Goal: Navigation & Orientation: Find specific page/section

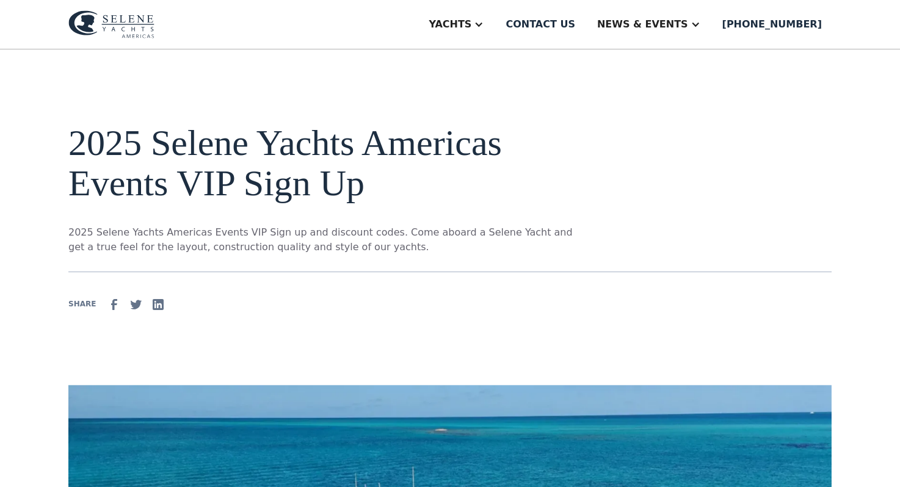
click at [134, 25] on img at bounding box center [111, 24] width 86 height 28
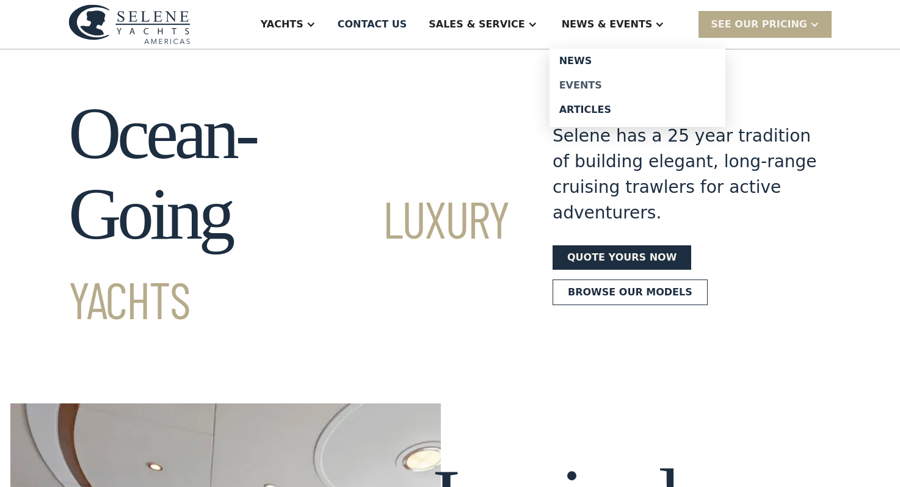
click at [617, 82] on div "Events" at bounding box center [637, 86] width 156 height 10
